Goal: Task Accomplishment & Management: Use online tool/utility

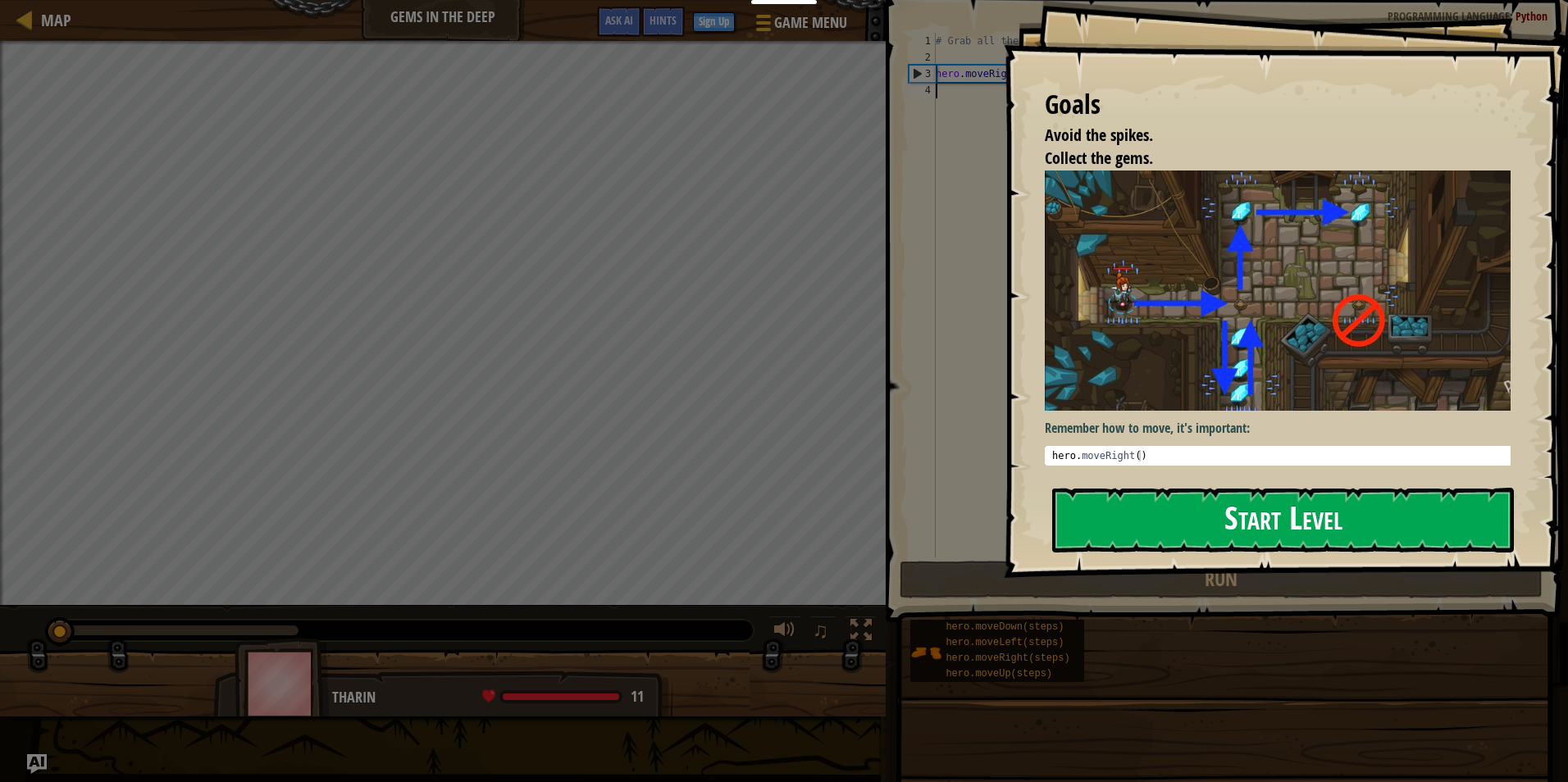
click at [1343, 524] on button "Start Level" at bounding box center [1282, 520] width 462 height 64
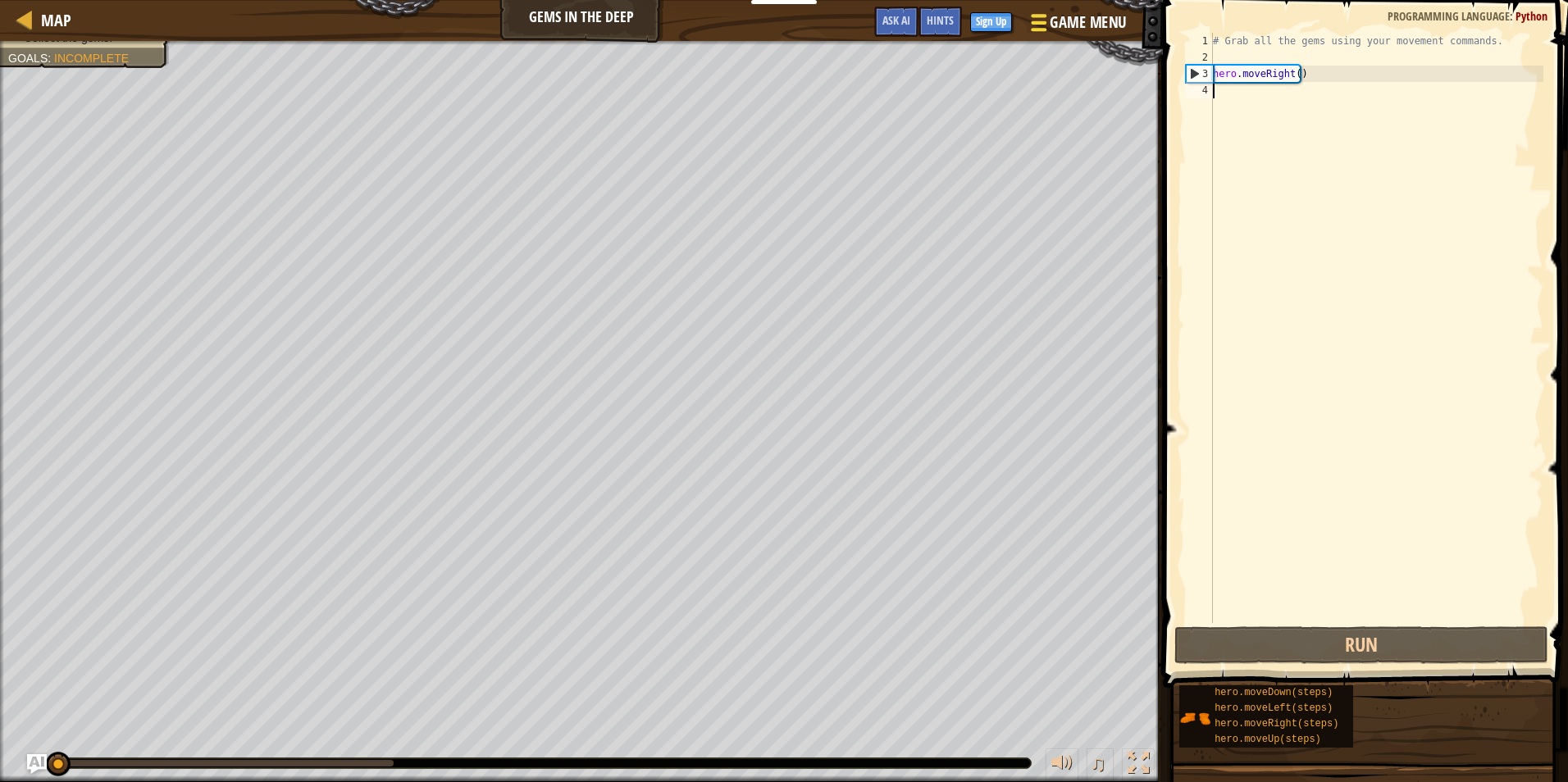
click at [1041, 14] on span at bounding box center [1038, 16] width 16 height 4
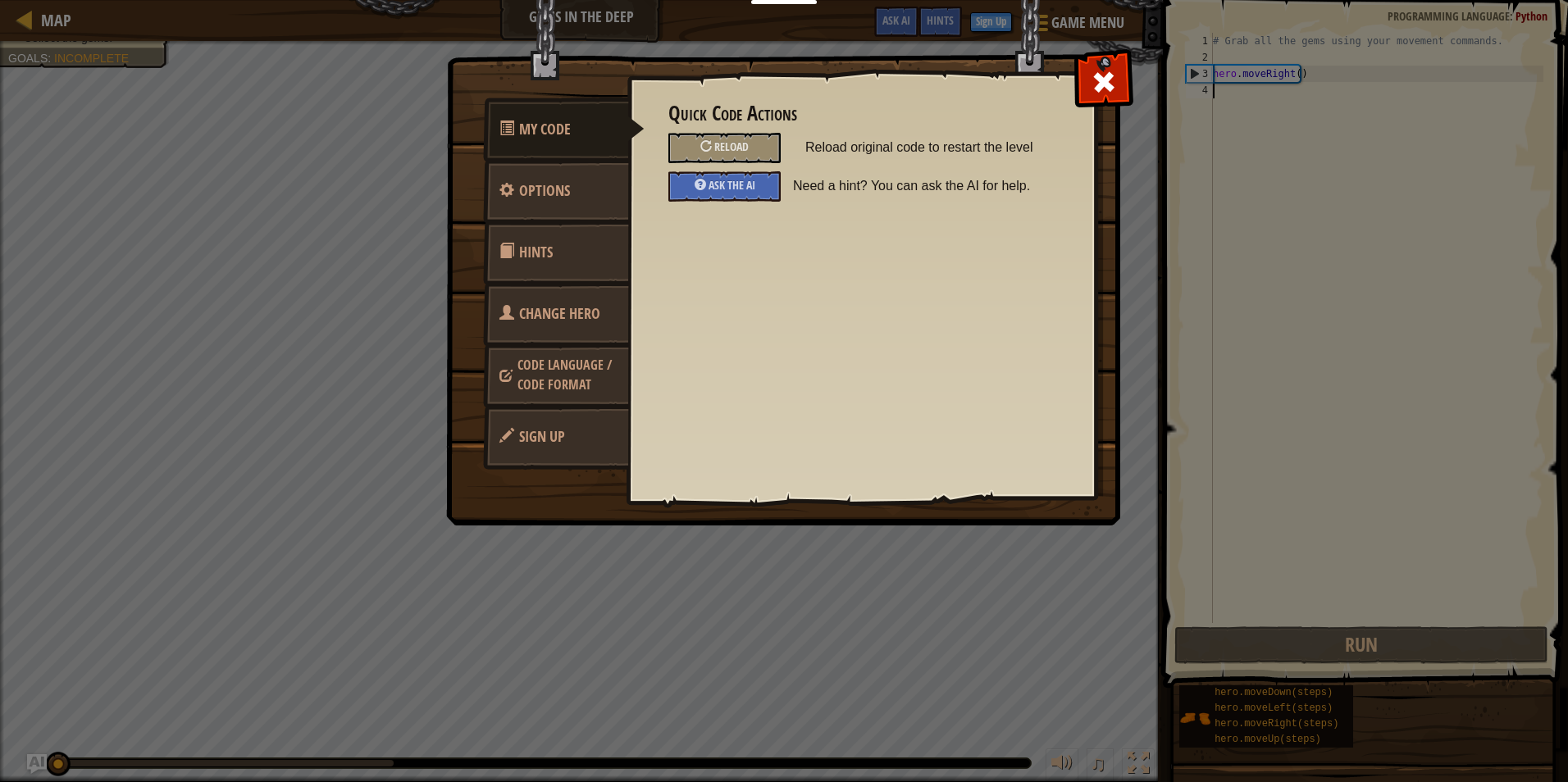
click at [549, 453] on link "Sign Up" at bounding box center [555, 437] width 146 height 64
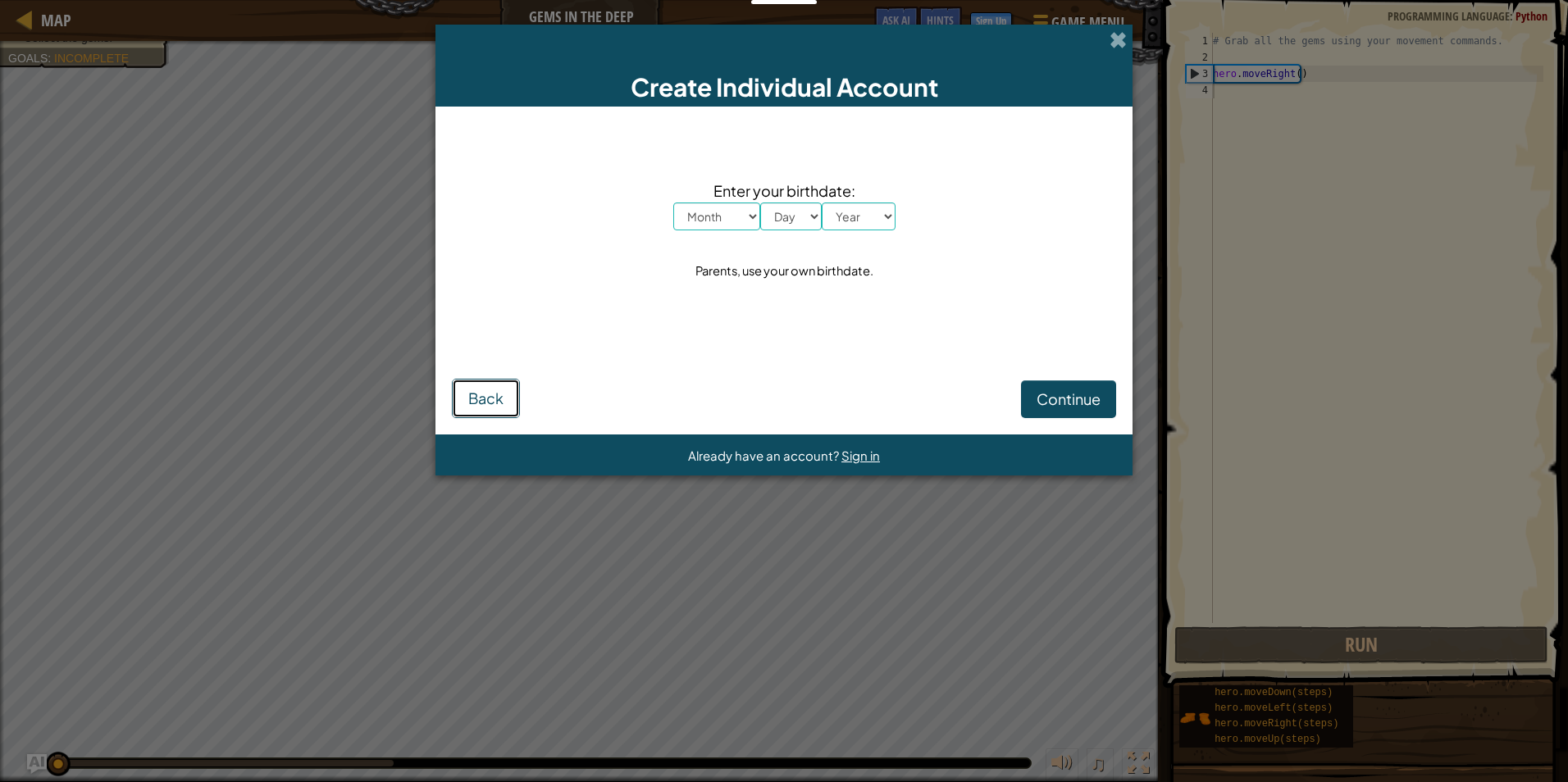
click at [476, 395] on span "Back" at bounding box center [486, 398] width 35 height 19
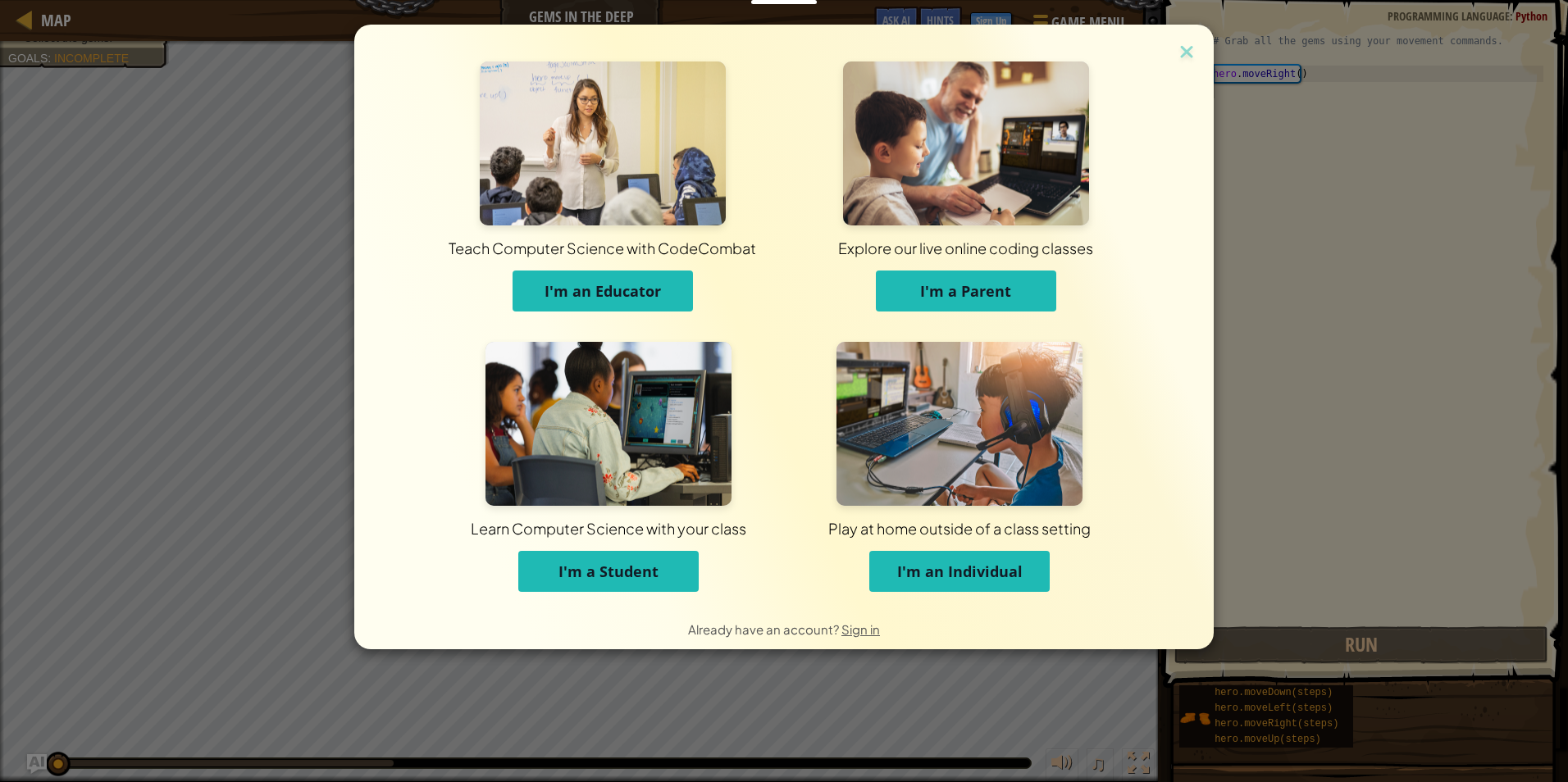
click at [1167, 55] on div "Teach Computer Science with CodeCombat I'm an Educator Explore our live online …" at bounding box center [783, 316] width 777 height 584
click at [1184, 51] on img at bounding box center [1186, 53] width 21 height 24
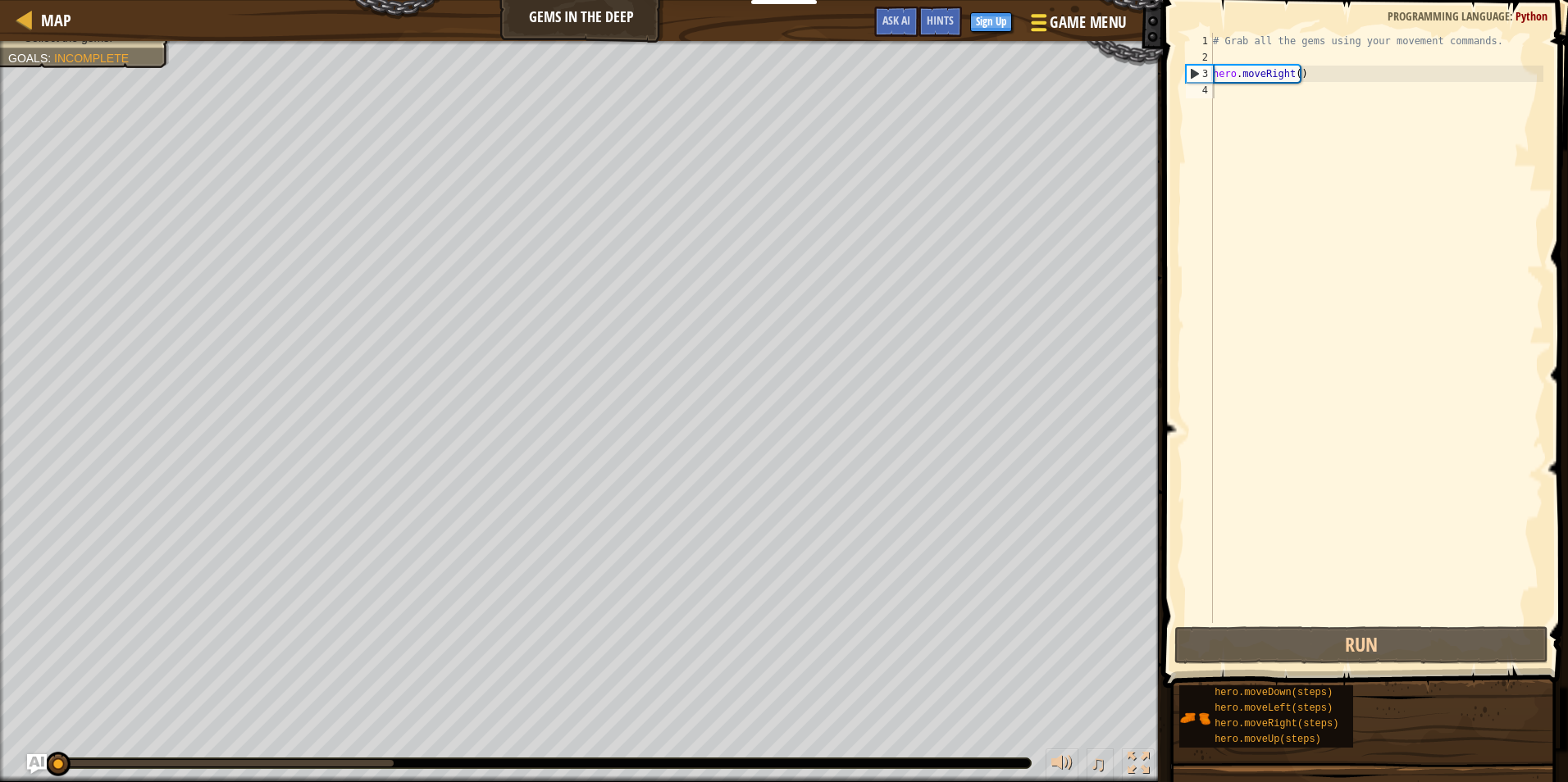
click at [1079, 31] on span "Game Menu" at bounding box center [1088, 22] width 77 height 22
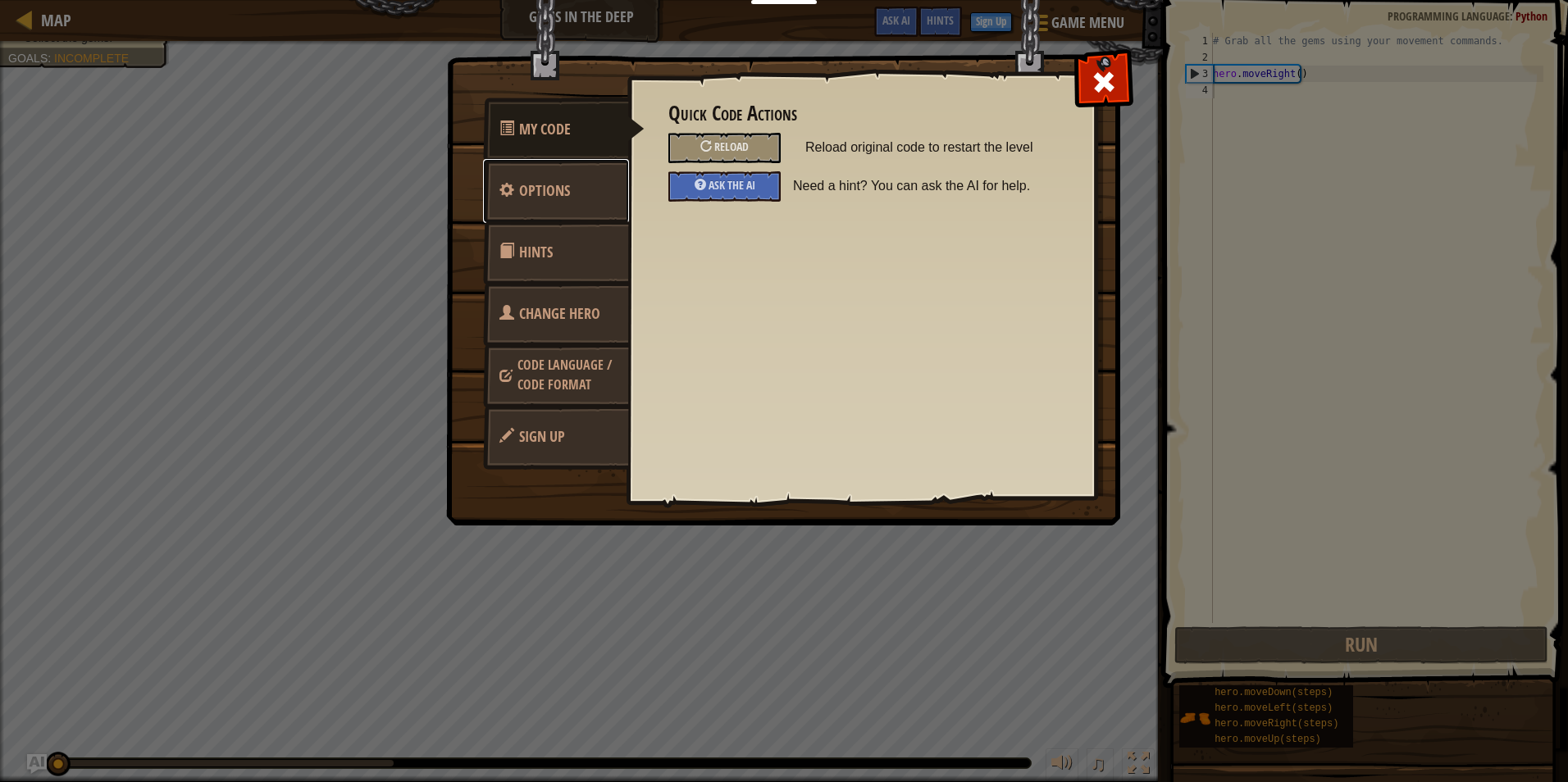
click at [567, 200] on span "Options" at bounding box center [544, 190] width 50 height 21
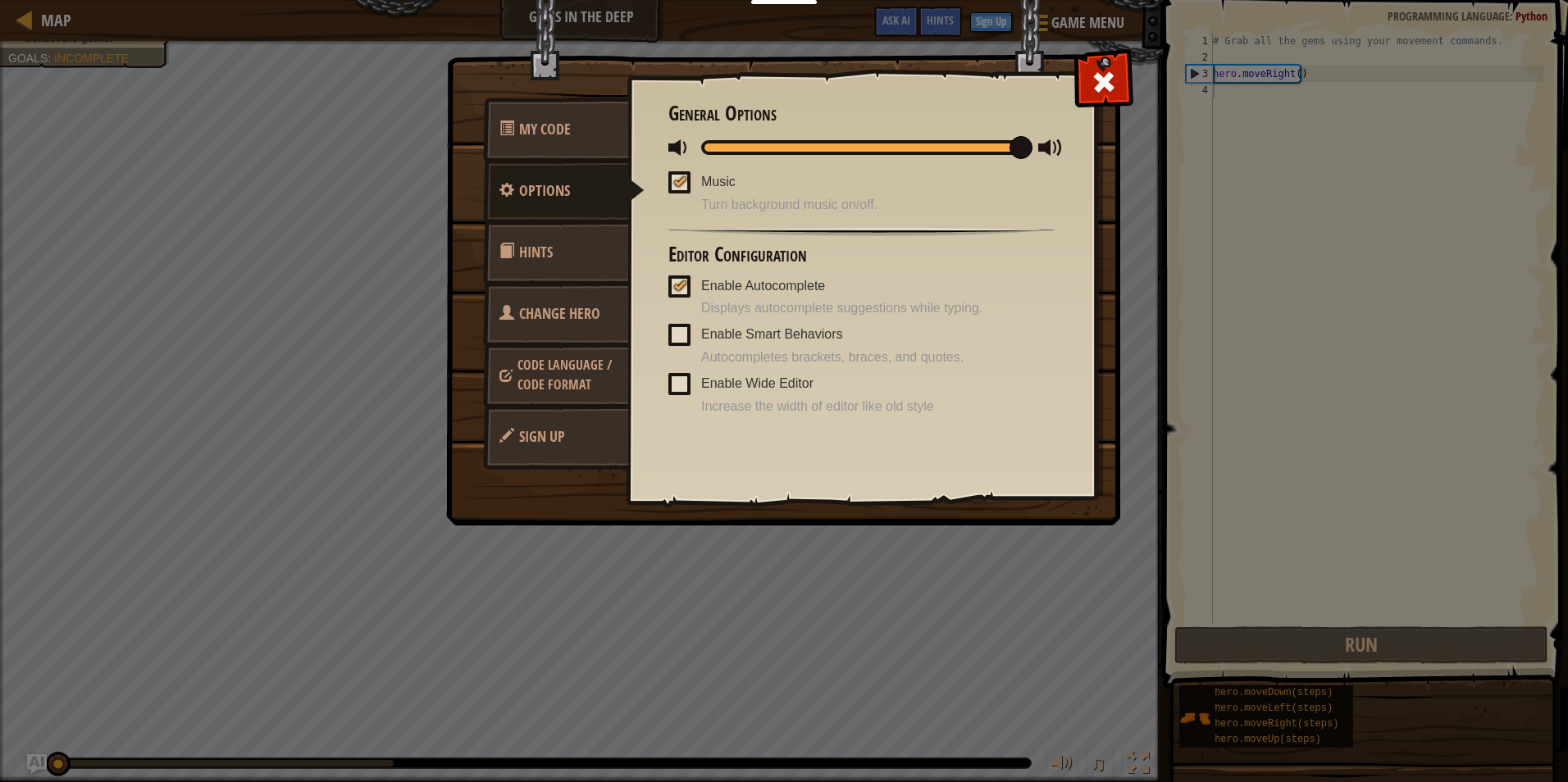
click at [573, 257] on link "Hints" at bounding box center [555, 252] width 146 height 64
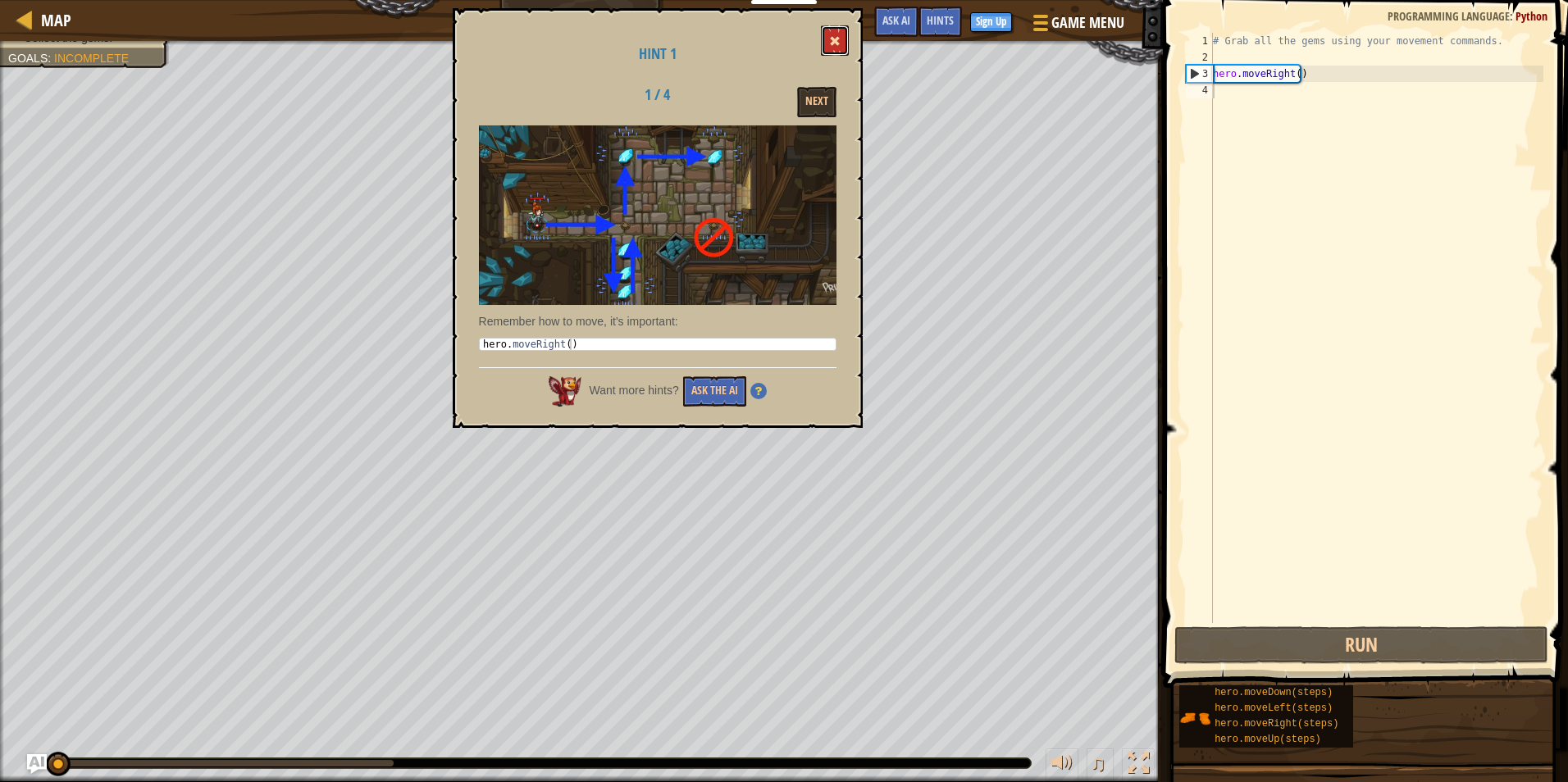
click at [828, 46] on button at bounding box center [834, 40] width 28 height 31
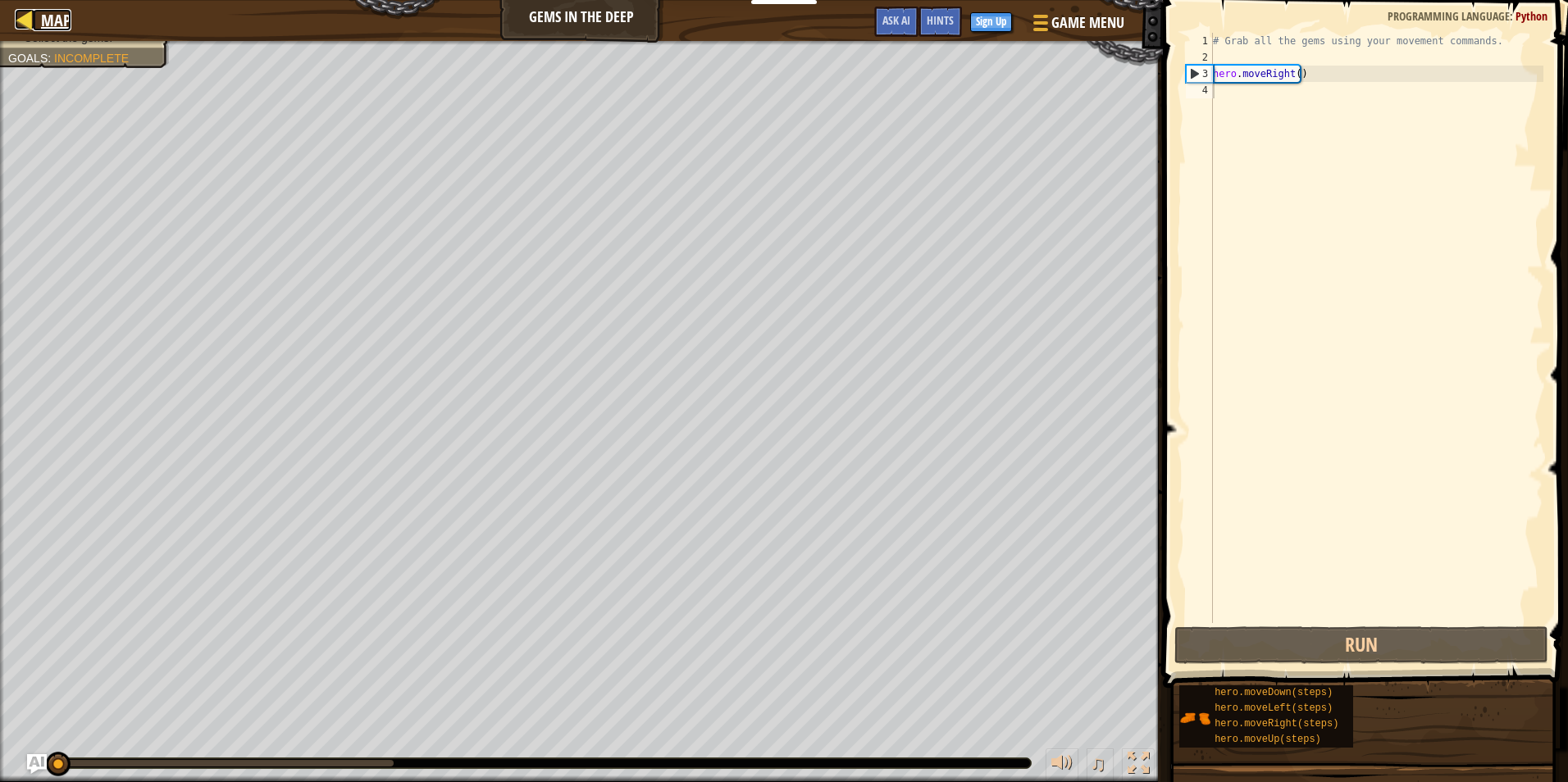
click at [23, 18] on div at bounding box center [25, 20] width 21 height 21
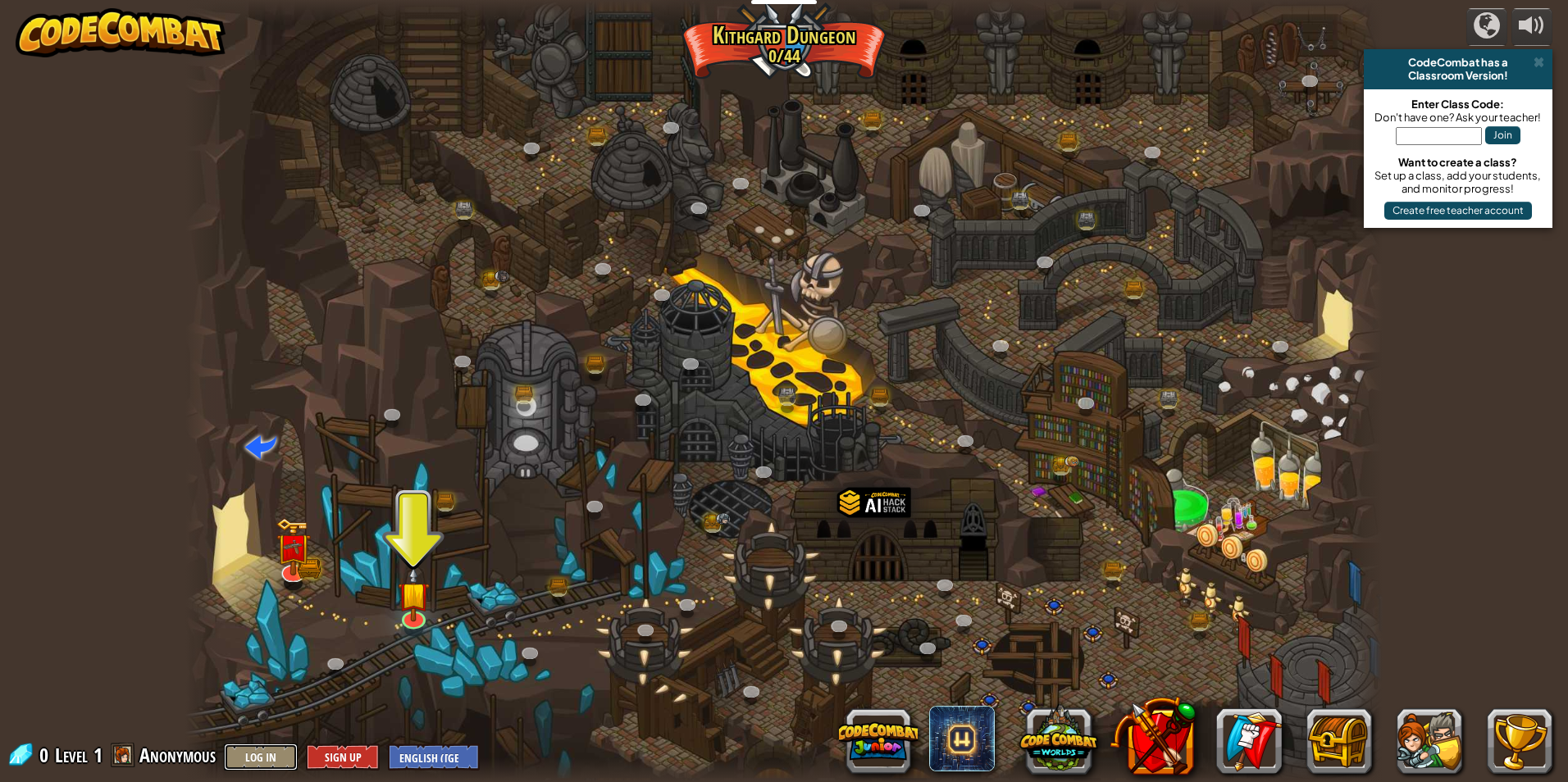
click at [281, 759] on button "Log In" at bounding box center [260, 757] width 74 height 27
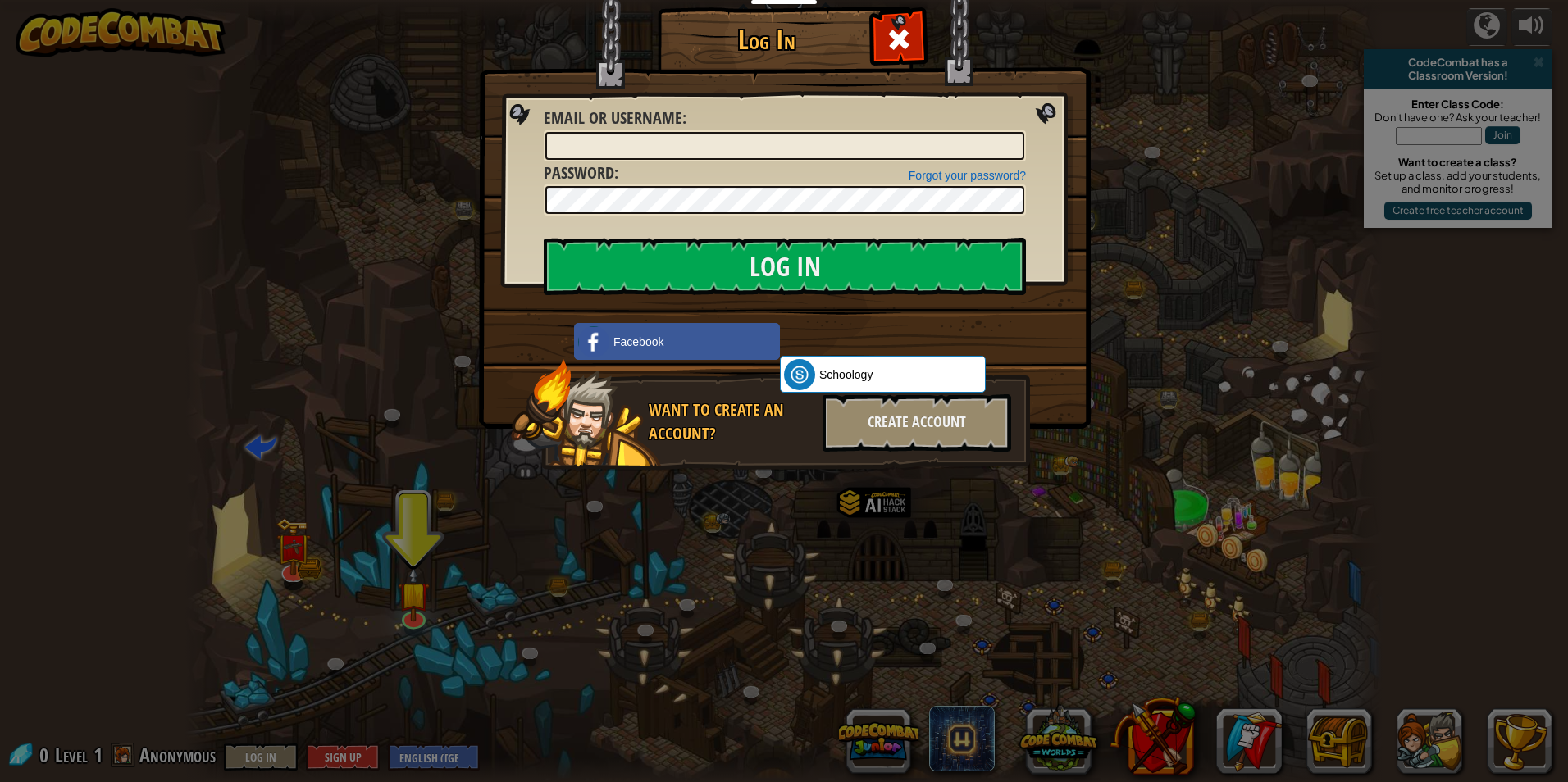
click at [794, 161] on div "Forgot your password? Password :" at bounding box center [784, 189] width 483 height 55
click at [794, 154] on input "Email or Username :" at bounding box center [784, 146] width 479 height 28
type input "hf.dn@pcsb.org"
click at [1046, 334] on img at bounding box center [784, 189] width 611 height 477
click at [912, 432] on div "Create Account" at bounding box center [917, 423] width 189 height 57
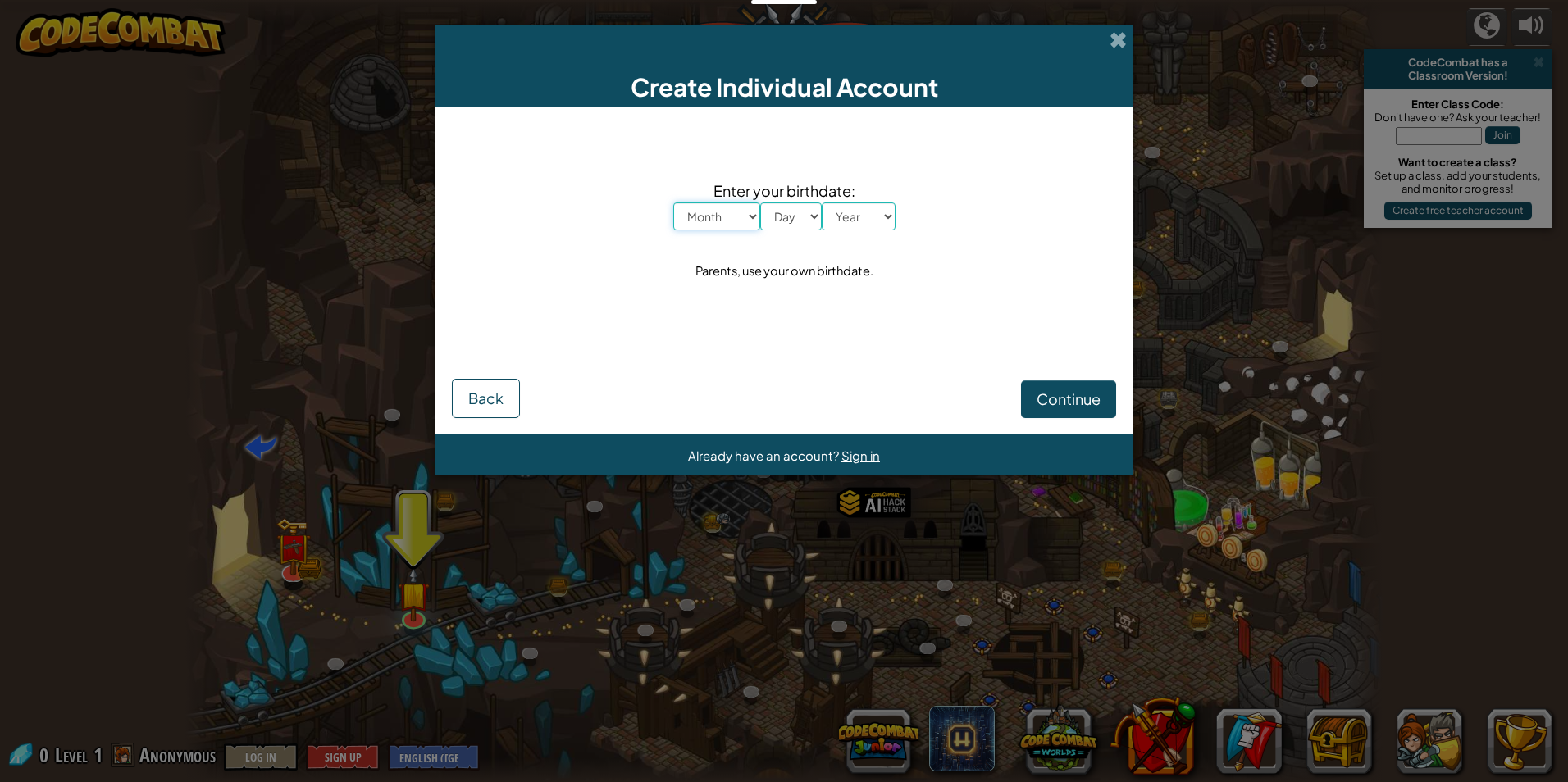
click at [732, 227] on select "Month January February March April May June July August September October Novem…" at bounding box center [716, 216] width 87 height 28
click at [1225, 105] on div "Create Individual Account Enter your birthdate: Month January February March Ap…" at bounding box center [784, 391] width 1568 height 782
drag, startPoint x: 1152, startPoint y: 31, endPoint x: 1144, endPoint y: 34, distance: 8.5
click at [1149, 32] on div "Create Individual Account Enter your birthdate: Month January February March Ap…" at bounding box center [784, 391] width 1568 height 782
click at [1119, 42] on span at bounding box center [1118, 39] width 17 height 17
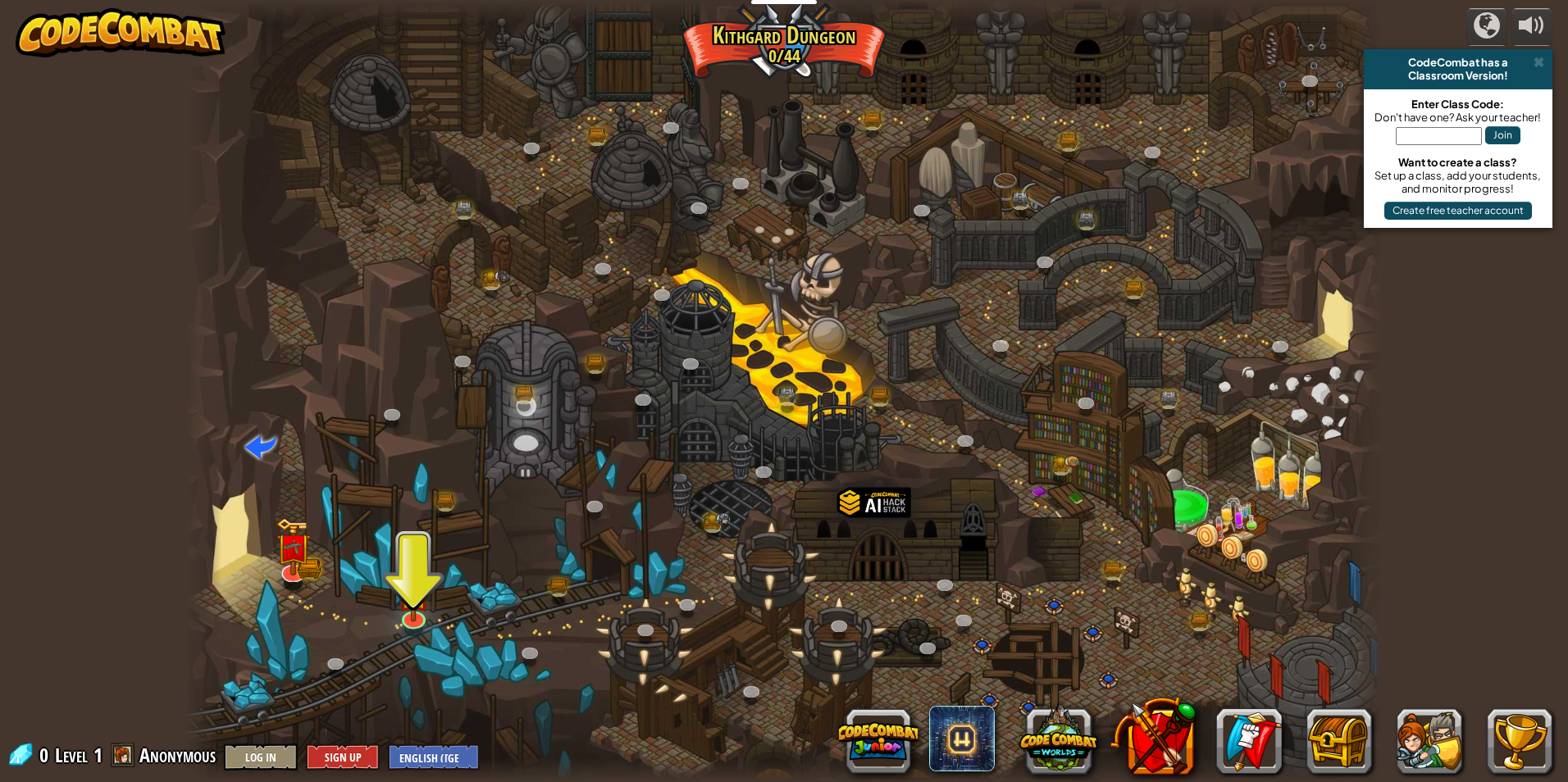
click at [1462, 146] on div "Join" at bounding box center [1458, 140] width 172 height 32
click at [1477, 132] on input "text" at bounding box center [1438, 135] width 86 height 18
click at [31, 14] on img at bounding box center [120, 33] width 210 height 49
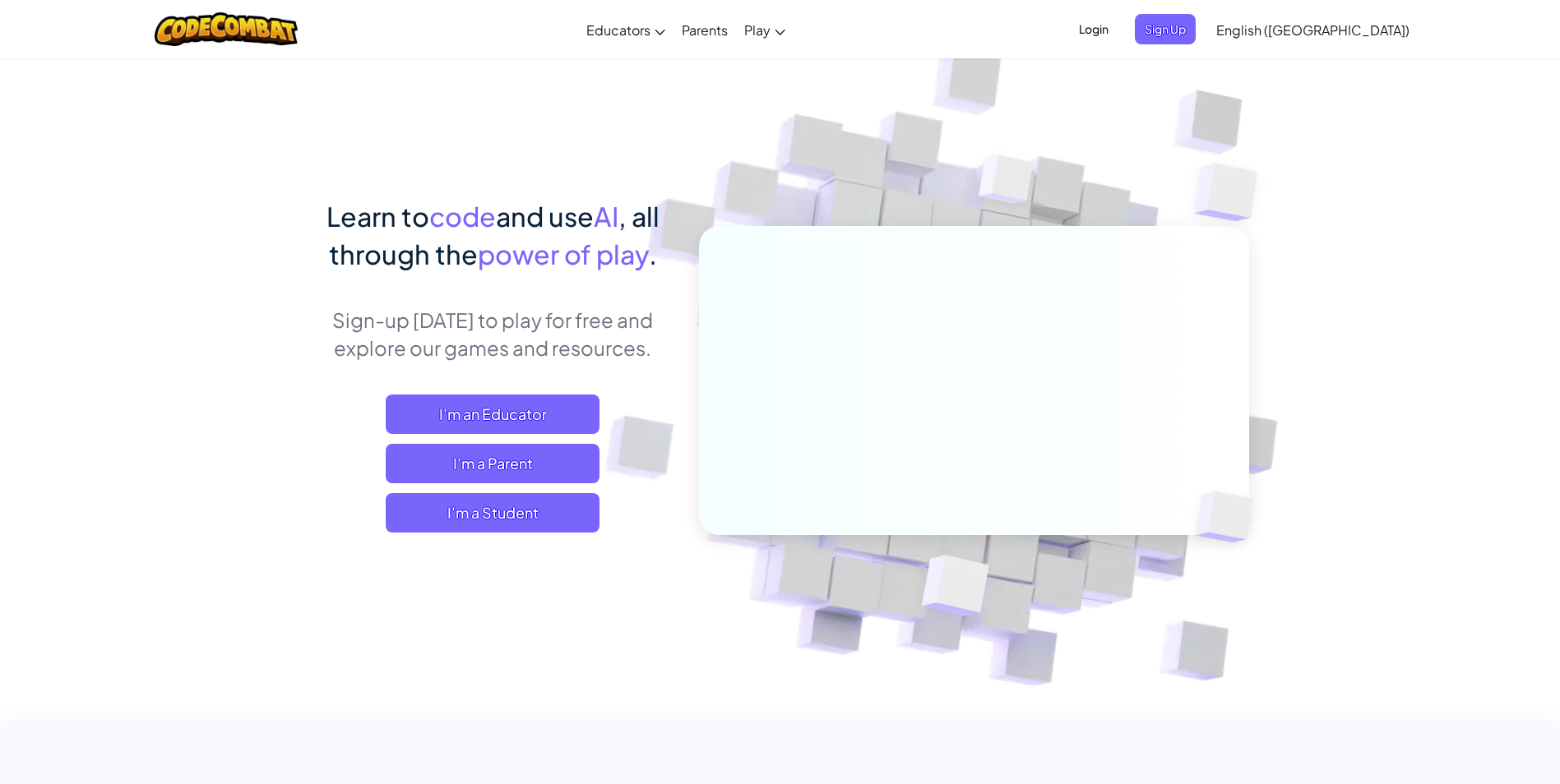
click at [1118, 29] on span "Login" at bounding box center [1093, 29] width 50 height 31
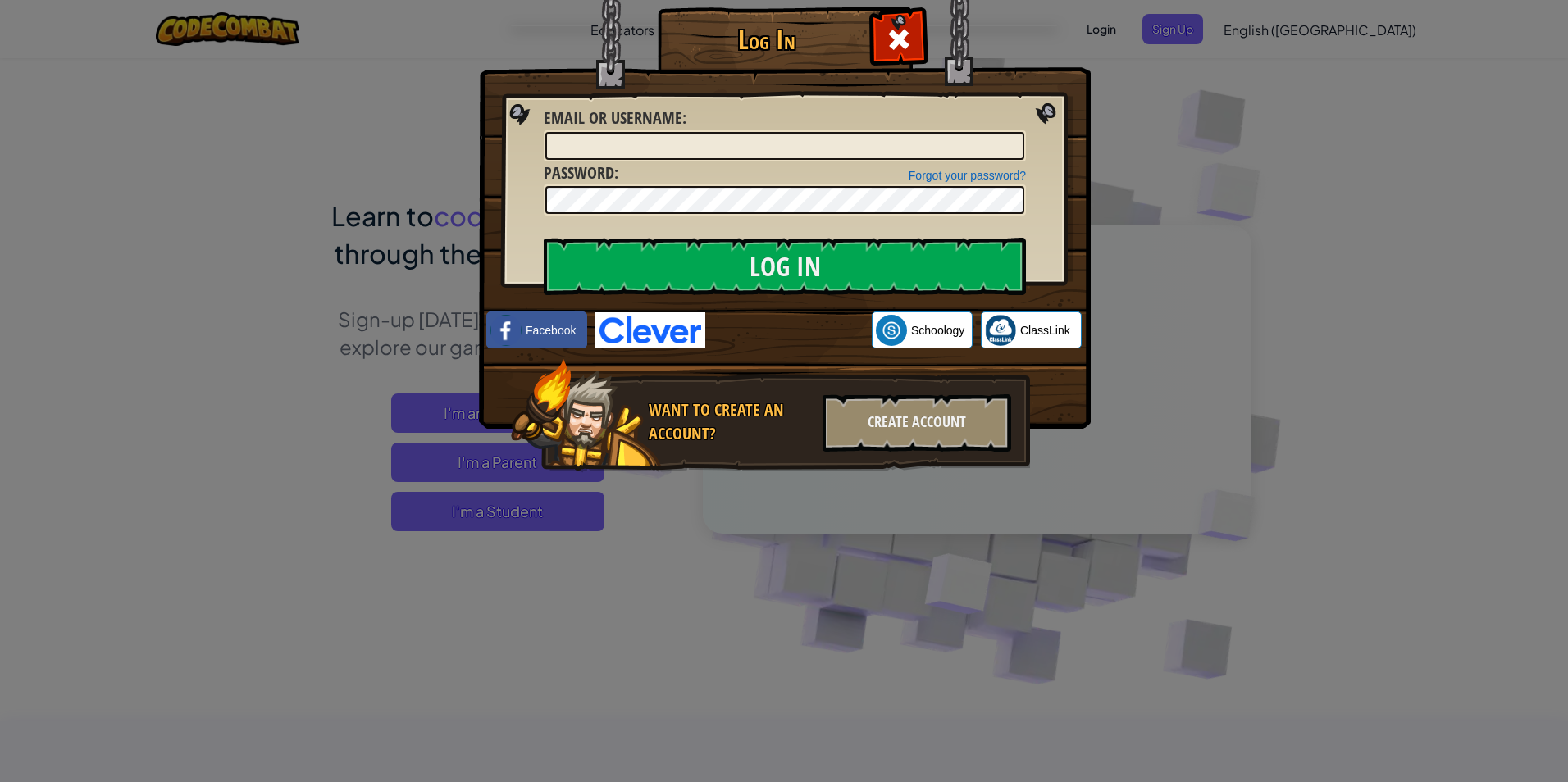
click at [679, 333] on img at bounding box center [651, 330] width 110 height 35
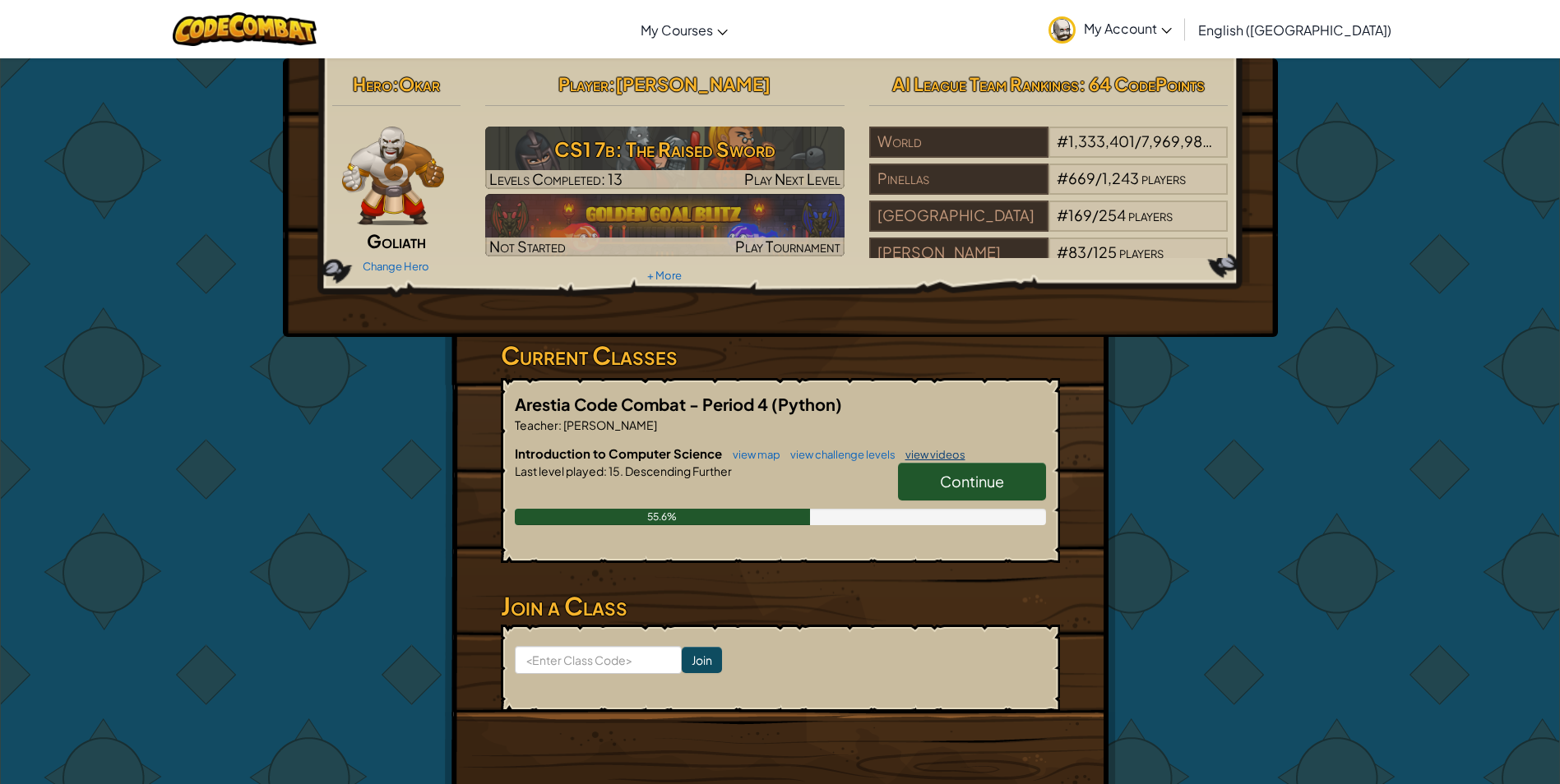
click at [955, 450] on link "view videos" at bounding box center [930, 455] width 68 height 13
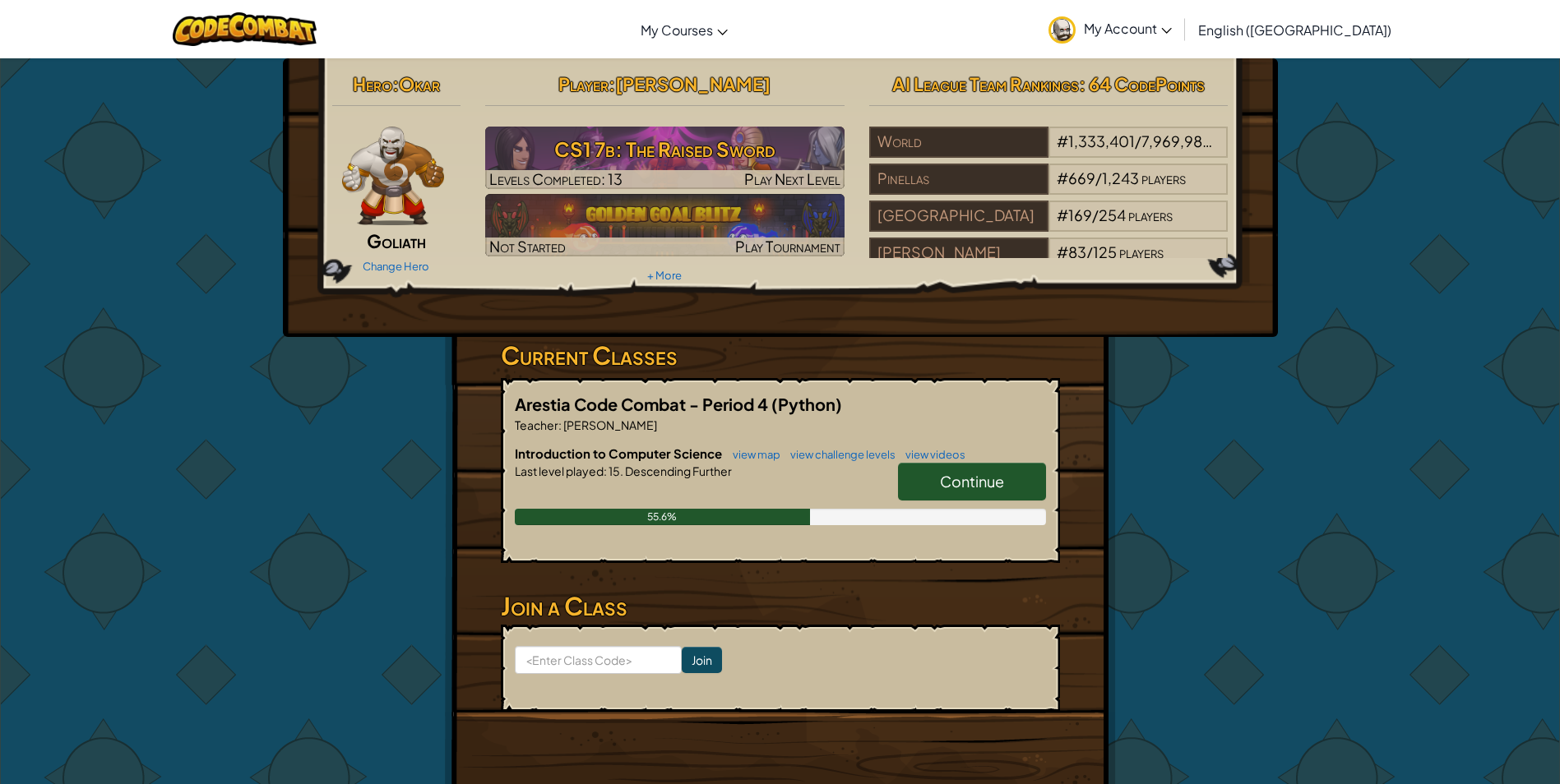
click at [988, 497] on link "Continue" at bounding box center [971, 482] width 148 height 37
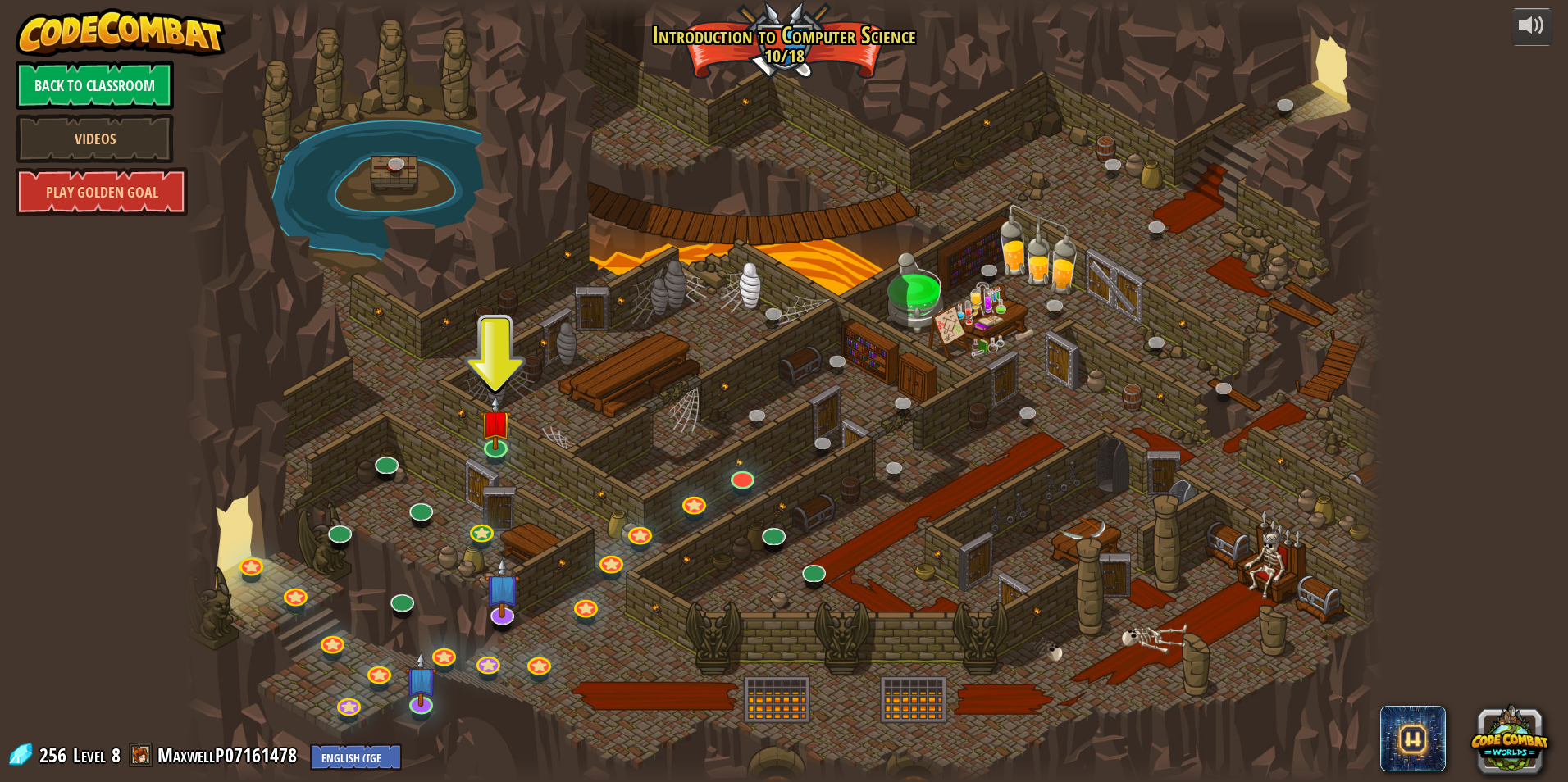
click at [506, 456] on div at bounding box center [784, 391] width 1197 height 782
click at [501, 446] on img at bounding box center [496, 409] width 32 height 74
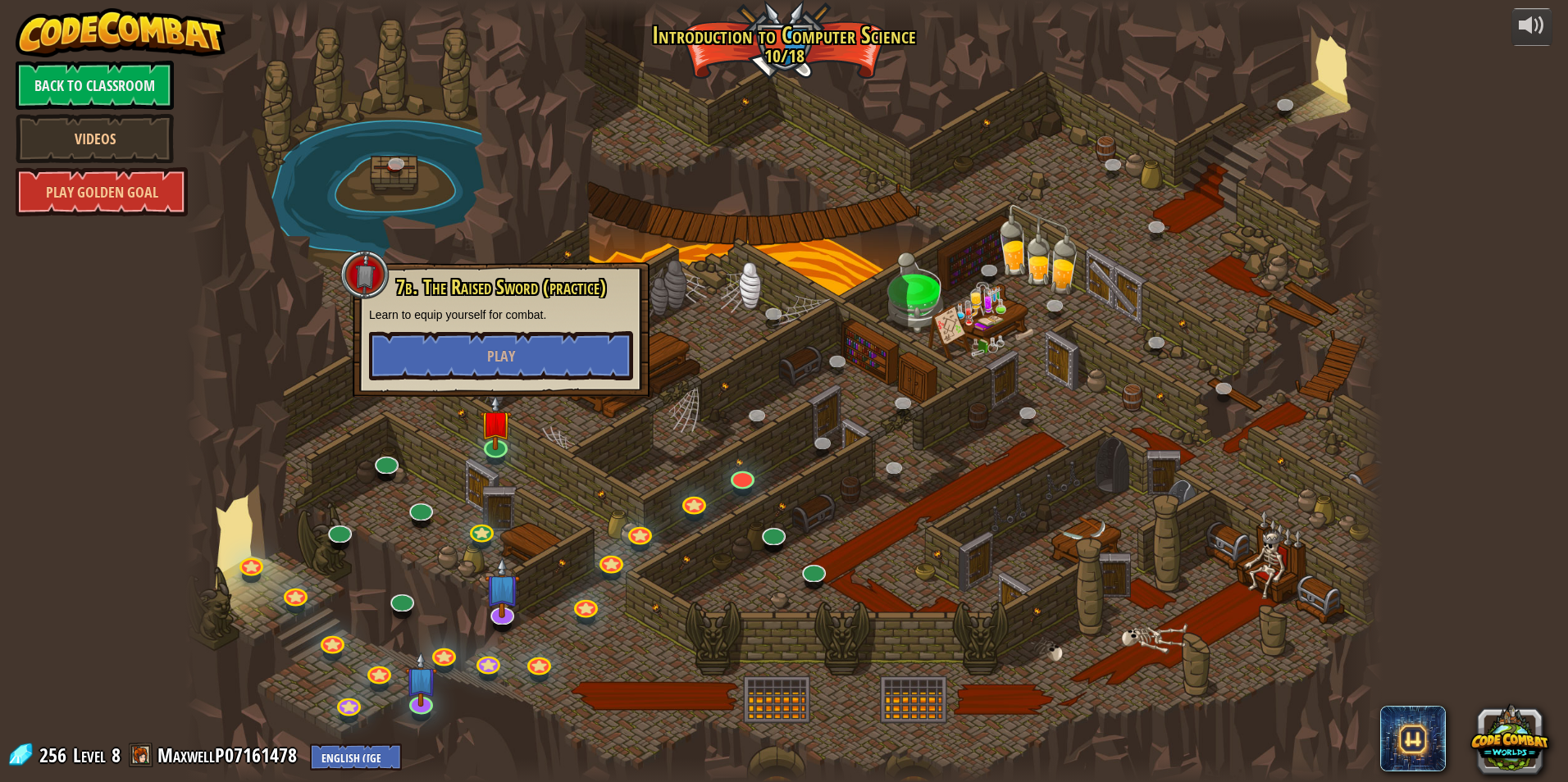
click at [559, 393] on div "7b. The Raised Sword (practice) Learn to equip yourself for combat. Play" at bounding box center [501, 329] width 297 height 134
click at [579, 363] on button "Play" at bounding box center [500, 356] width 264 height 49
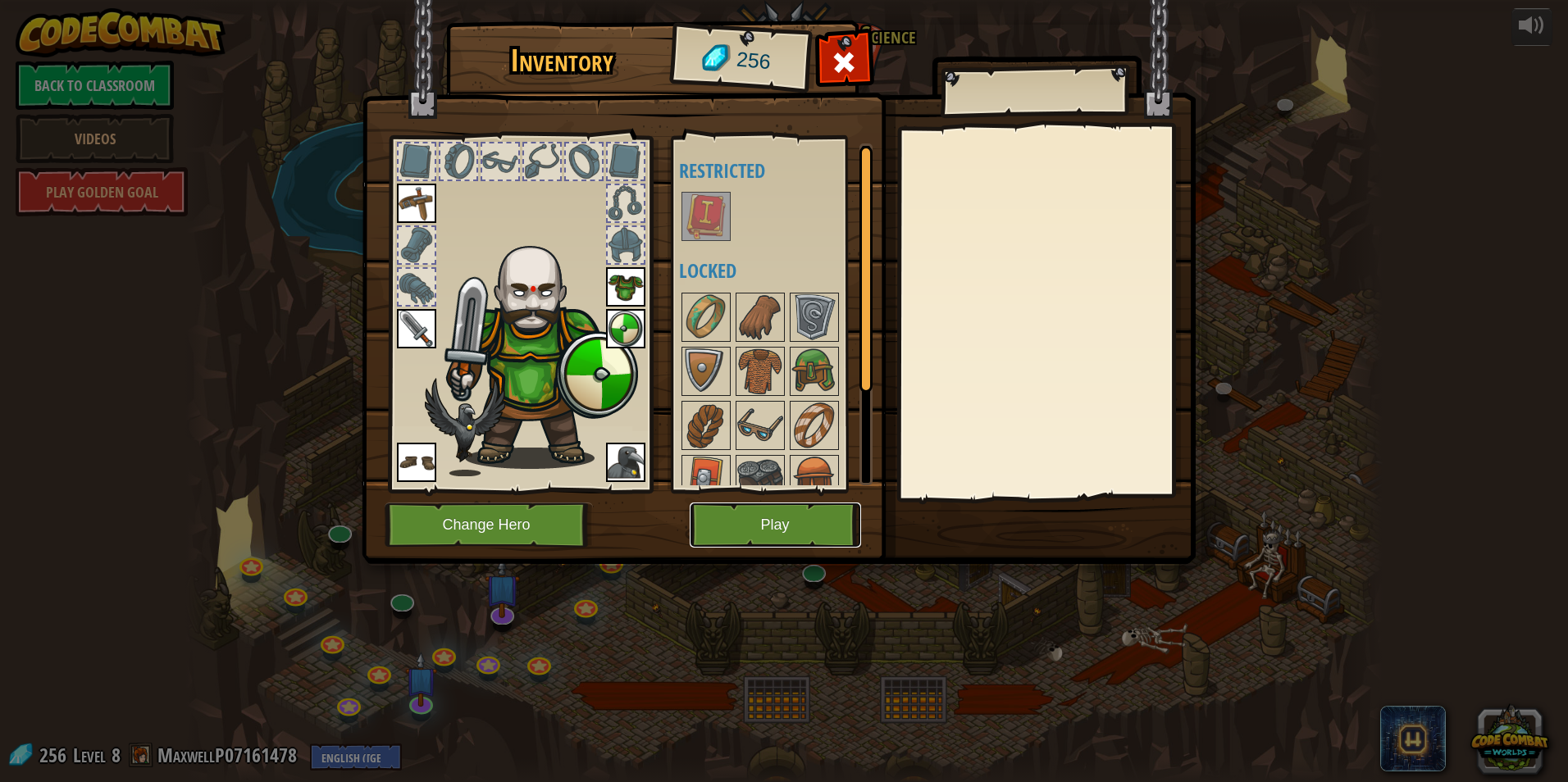
click at [766, 520] on button "Play" at bounding box center [776, 525] width 172 height 45
